Goal: Task Accomplishment & Management: Use online tool/utility

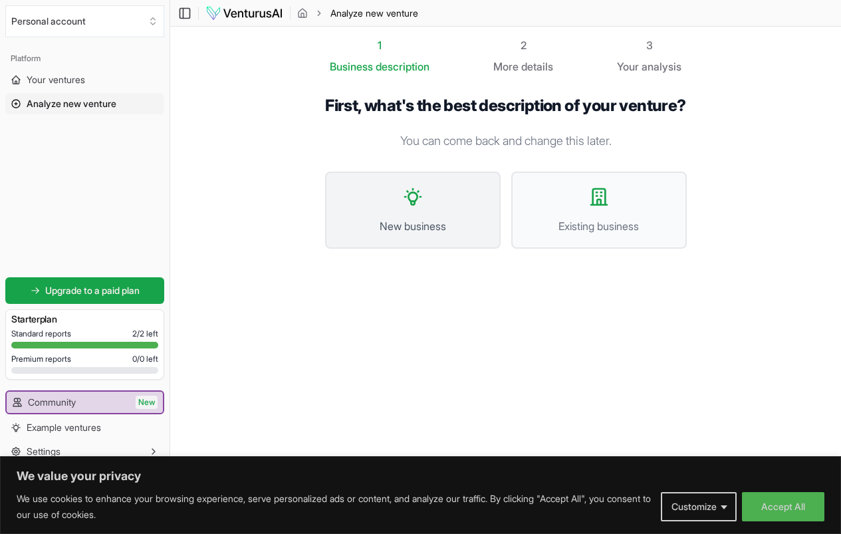
click at [398, 209] on button "New business" at bounding box center [412, 210] width 175 height 77
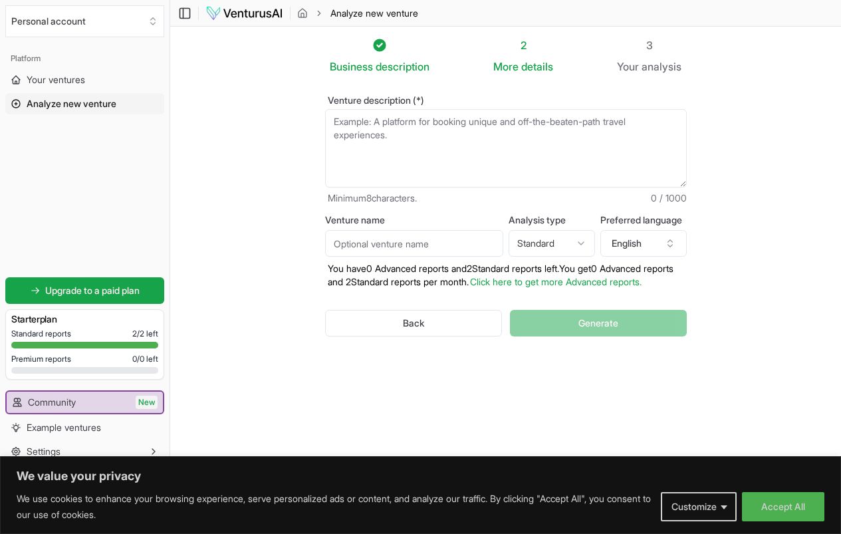
click at [424, 128] on textarea "Venture description (*)" at bounding box center [506, 148] width 362 height 78
paste textarea ""lore ips dolor sitam cons adipi elitseddo eiusmo (tempo inci utlab etdolore ma…"
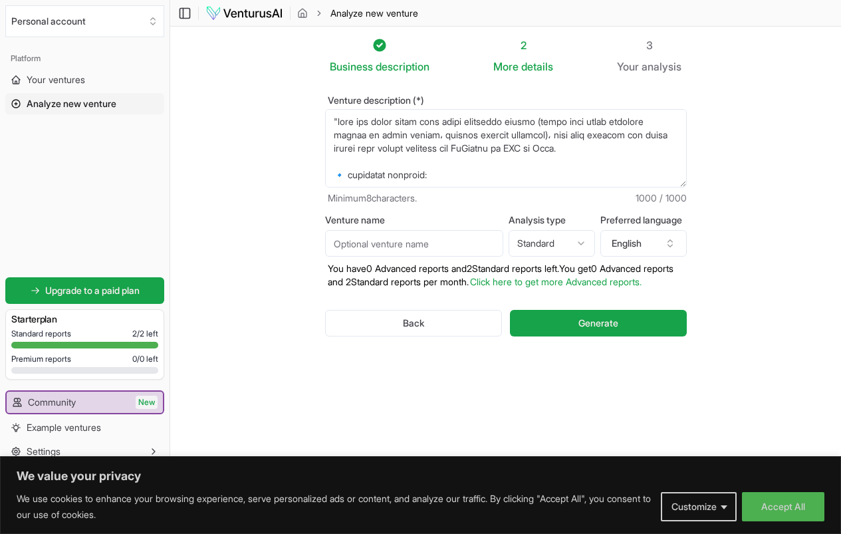
scroll to position [485, 0]
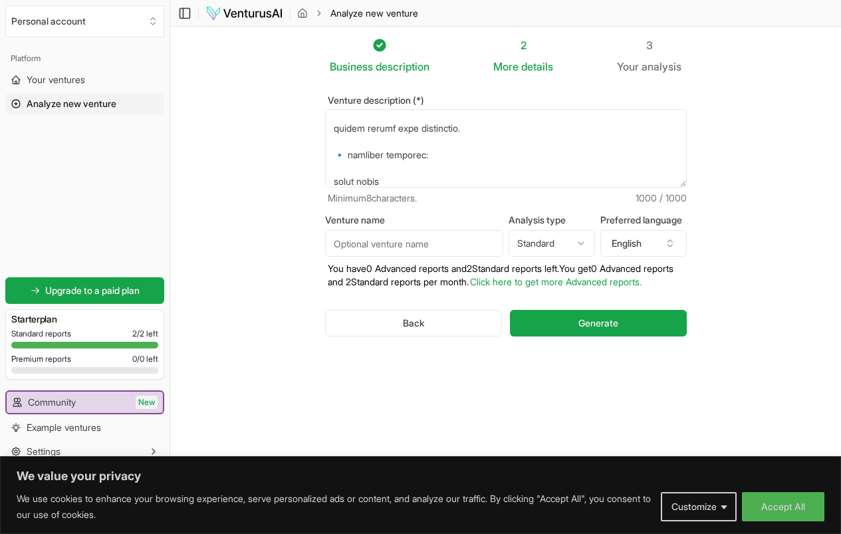
type textarea ""lore ips dolor sitam cons adipi elitseddo eiusmo (tempo inci utlab etdolore ma…"
click at [409, 244] on input "Venture name" at bounding box center [414, 243] width 178 height 27
click at [334, 245] on input "Venture name" at bounding box center [414, 243] width 178 height 27
type input "نكهتي"
click at [675, 243] on icon "button" at bounding box center [670, 243] width 11 height 11
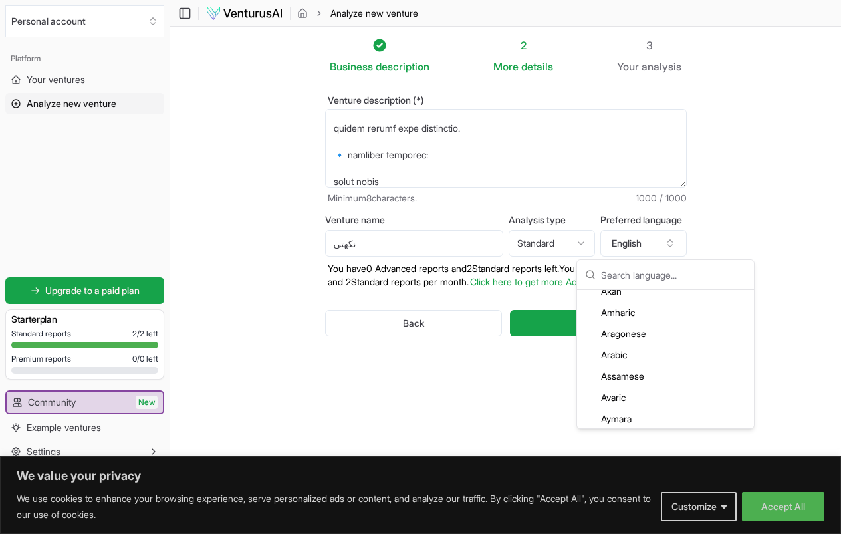
scroll to position [121, 0]
click at [614, 330] on div "Arabic" at bounding box center [666, 330] width 172 height 21
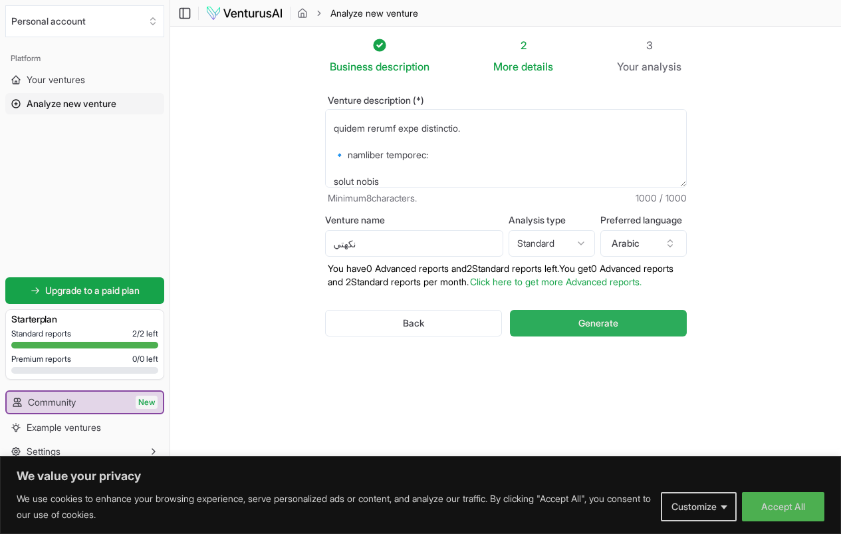
click at [618, 322] on span "Generate" at bounding box center [598, 322] width 40 height 13
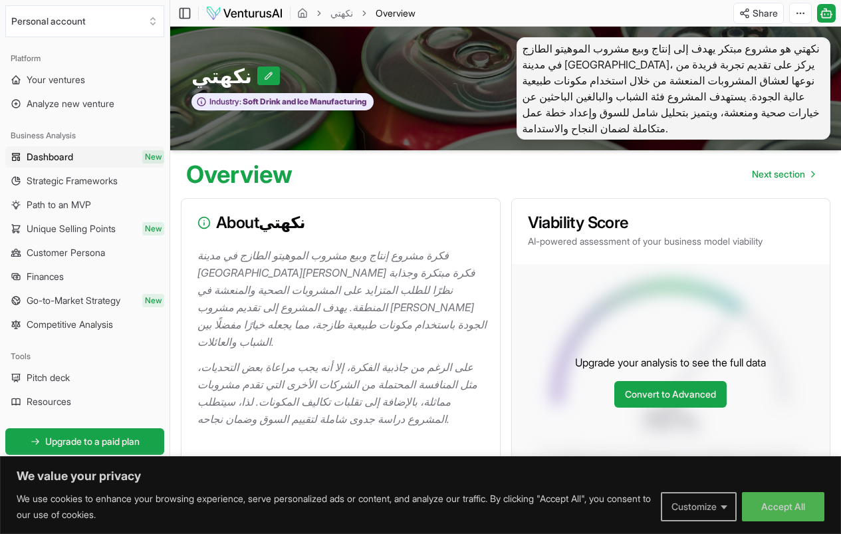
click at [685, 512] on button "Customize" at bounding box center [699, 506] width 76 height 29
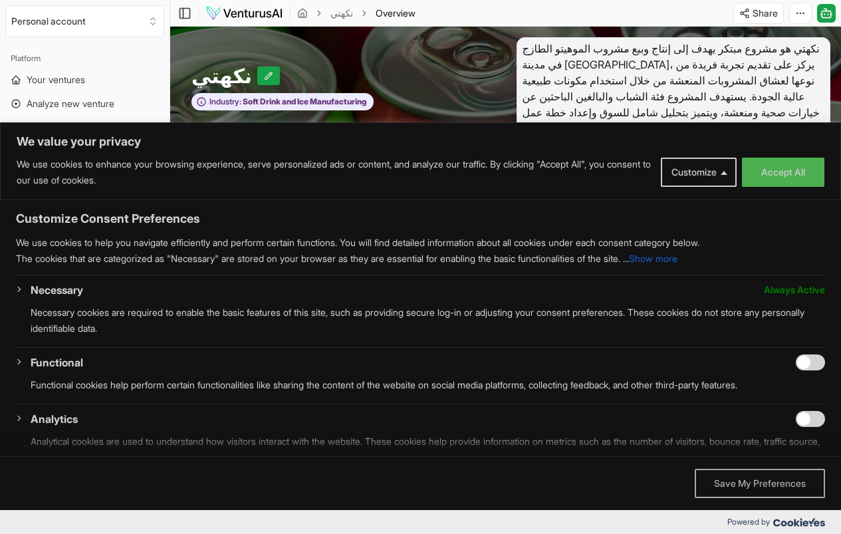
click at [732, 481] on button "Save My Preferences" at bounding box center [760, 483] width 130 height 29
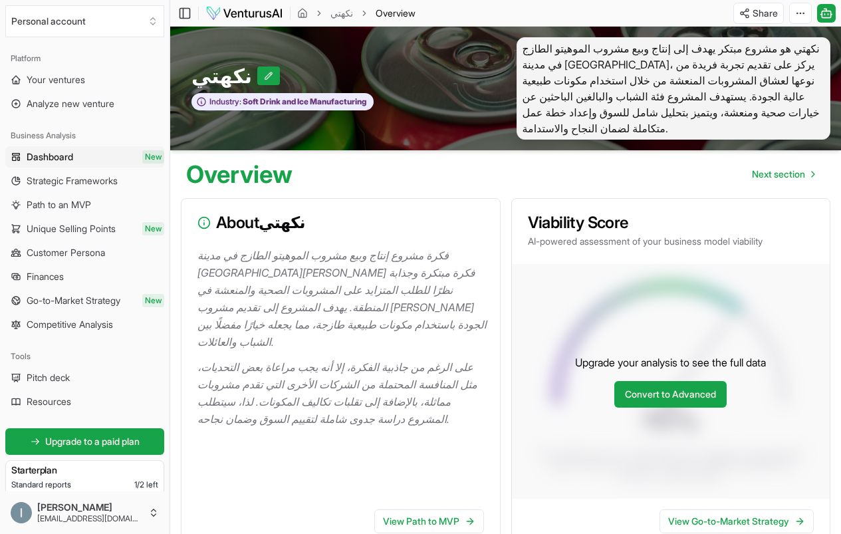
click at [354, 327] on p "فكرة مشروع إنتاج وبيع مشروب الموهيتو الطازج في مدينة [GEOGRAPHIC_DATA][PERSON_N…" at bounding box center [343, 299] width 292 height 104
click at [468, 350] on div at bounding box center [343, 354] width 292 height 8
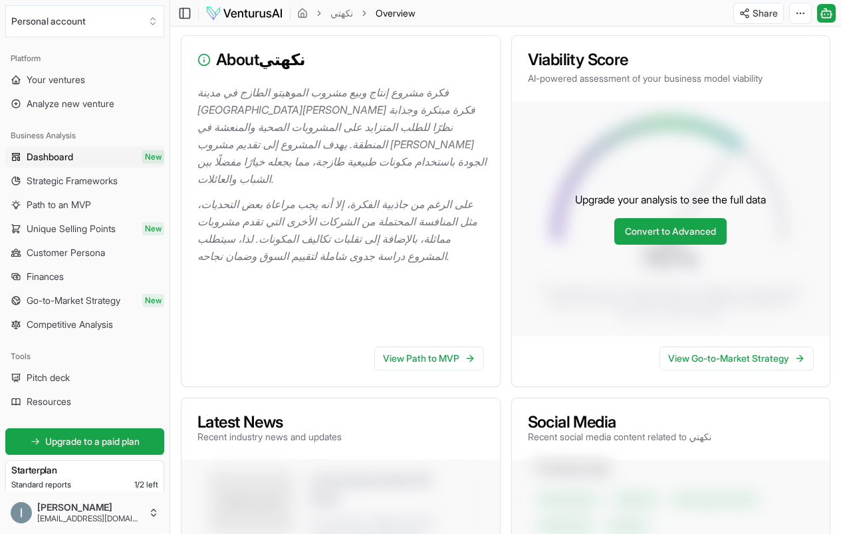
scroll to position [266, 0]
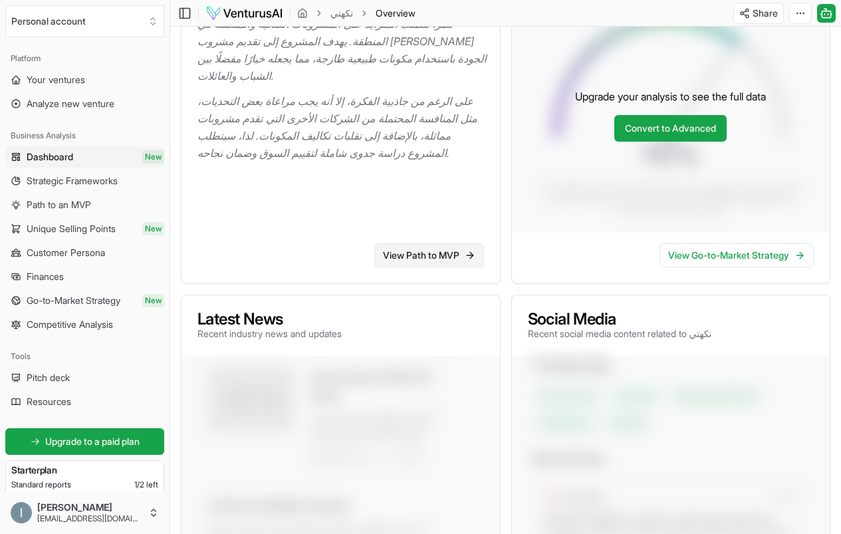
click at [429, 261] on link "View Path to MVP" at bounding box center [429, 255] width 110 height 24
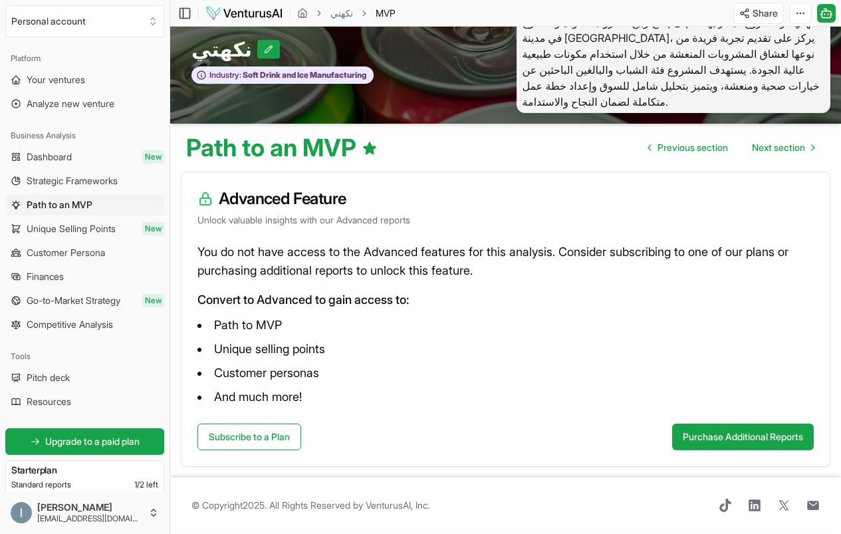
scroll to position [43, 0]
click at [248, 191] on h3 "Advanced Feature" at bounding box center [505, 198] width 616 height 21
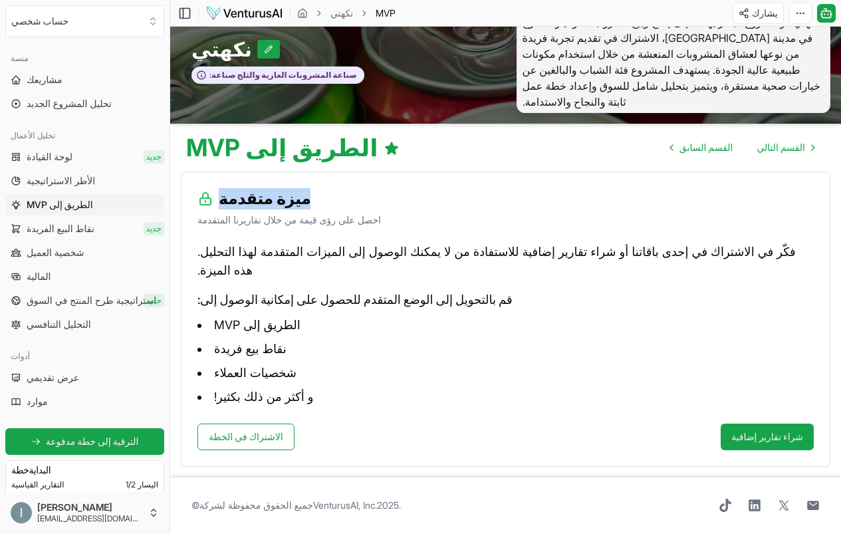
scroll to position [27, 0]
click at [804, 300] on div "لا يمكنك الوصول إلى الميزات المتقدمة لهذا التحليل. فكّر في الاشتراك في إحدى باق…" at bounding box center [505, 333] width 648 height 181
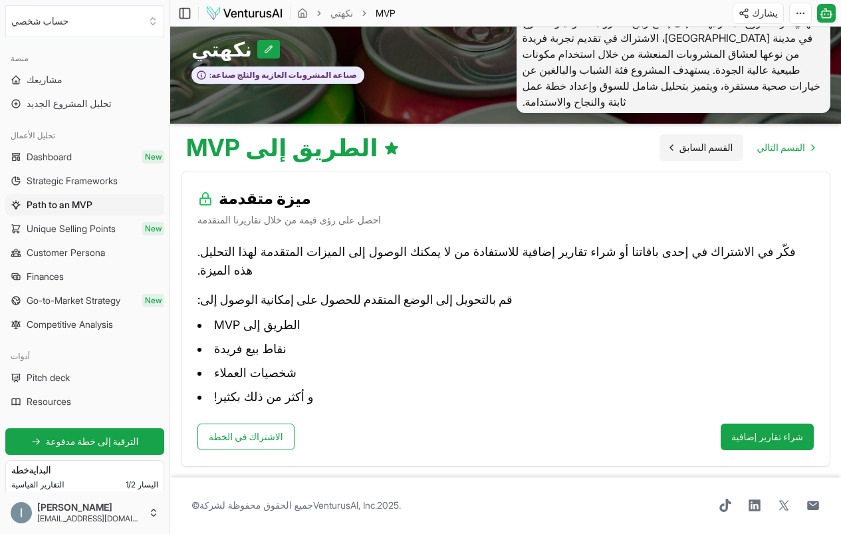
click at [679, 142] on font "القسم السابق" at bounding box center [706, 147] width 54 height 11
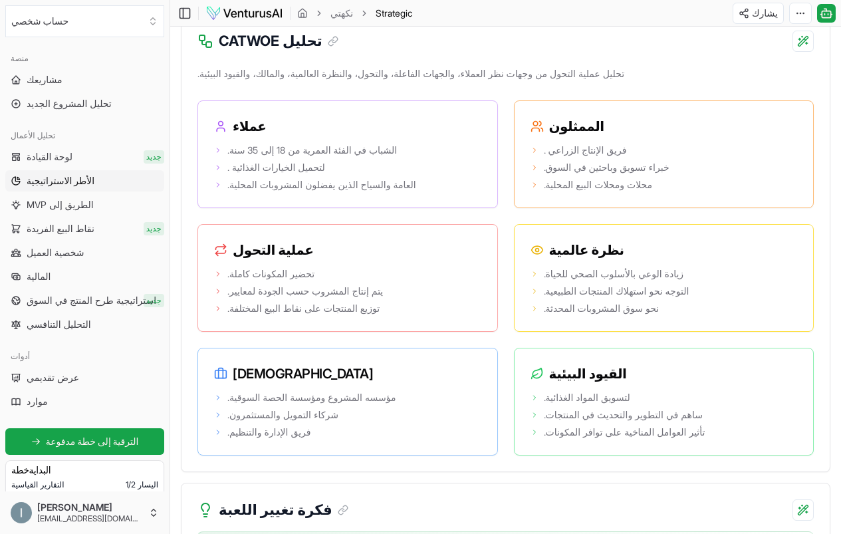
scroll to position [2489, 0]
